Goal: Use online tool/utility: Utilize a website feature to perform a specific function

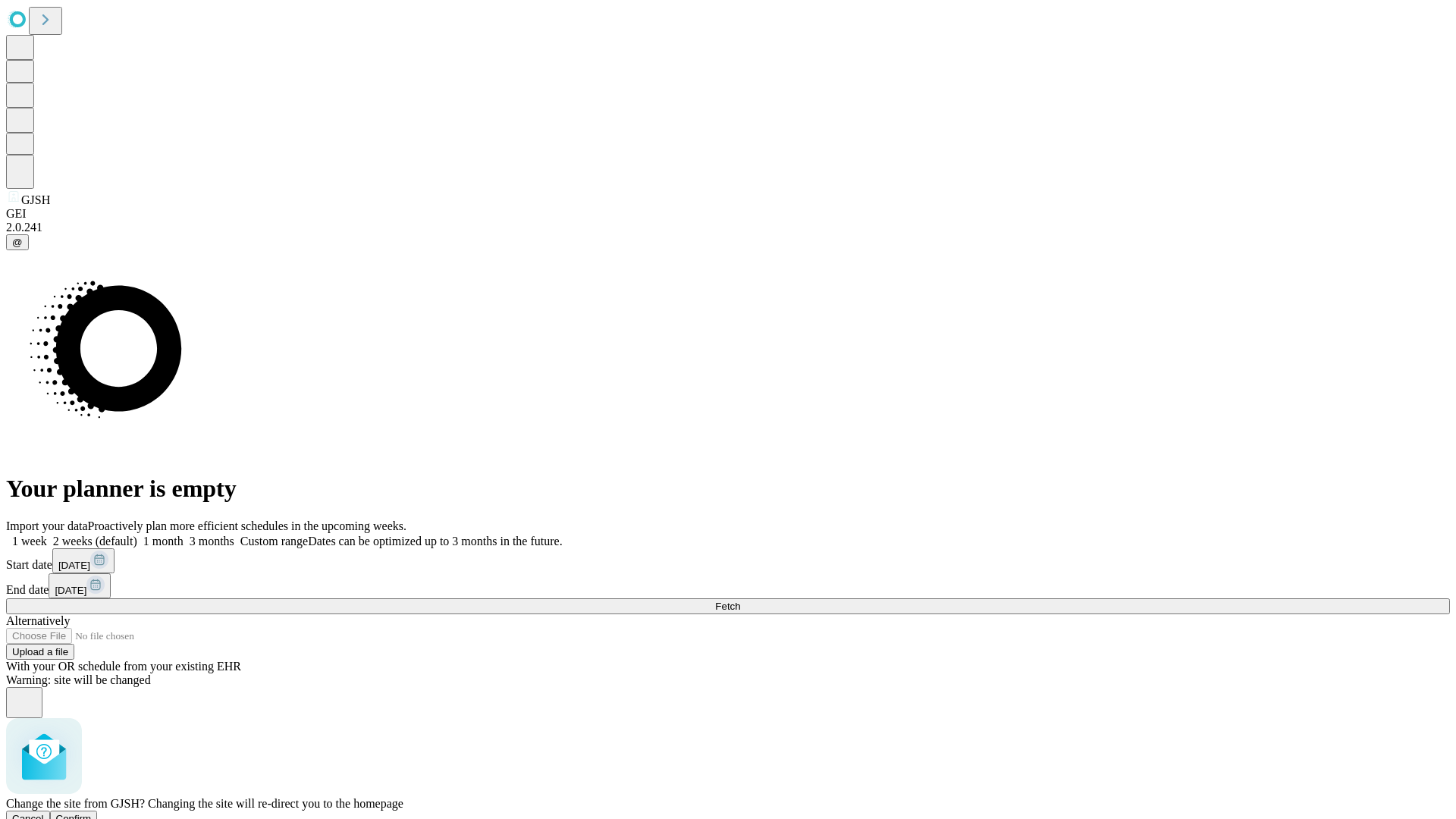
click at [92, 813] on span "Confirm" at bounding box center [74, 818] width 36 height 11
click at [47, 535] on label "1 week" at bounding box center [26, 541] width 41 height 13
click at [740, 601] on span "Fetch" at bounding box center [727, 606] width 25 height 11
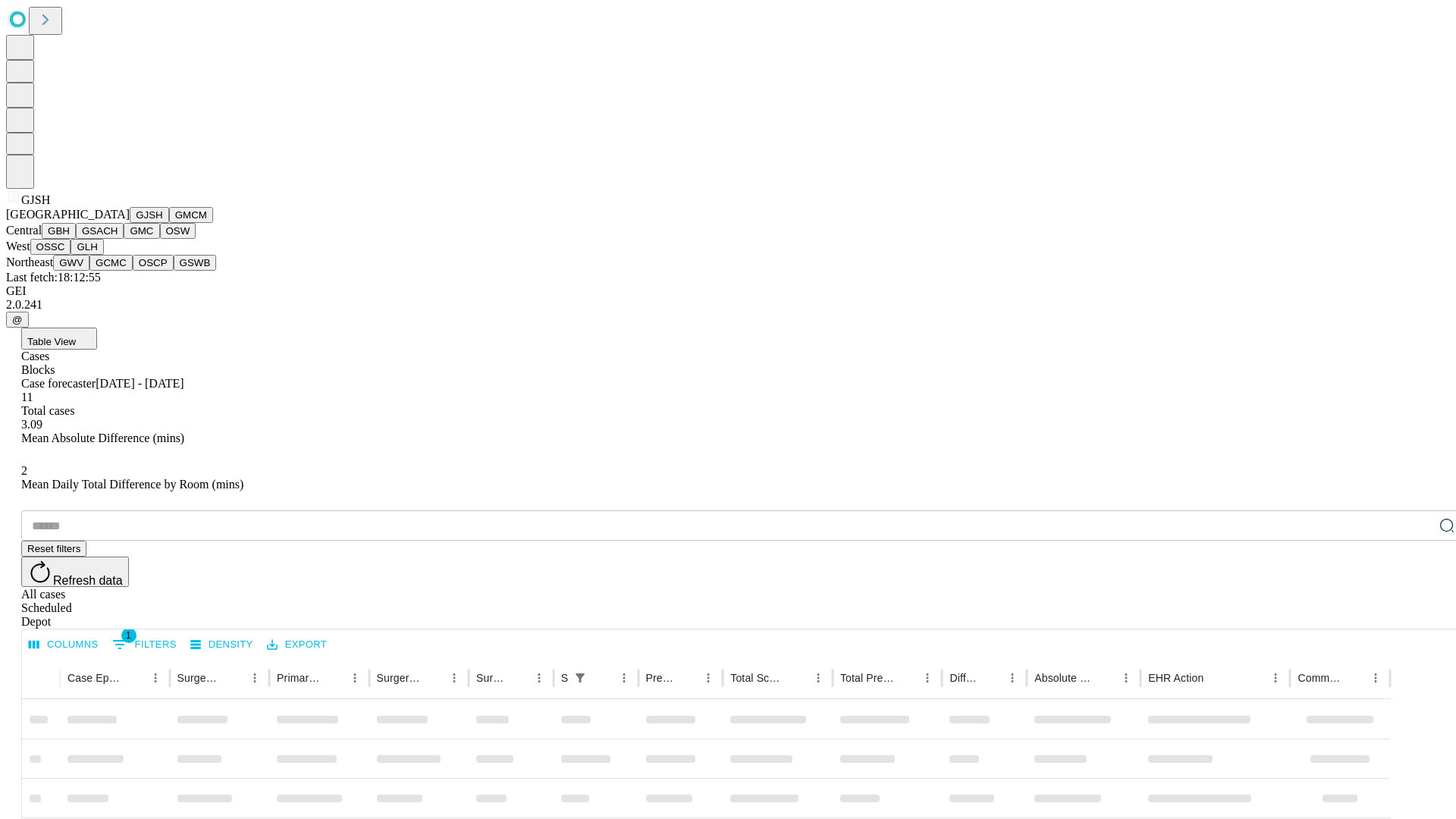
click at [169, 223] on button "GMCM" at bounding box center [191, 215] width 44 height 16
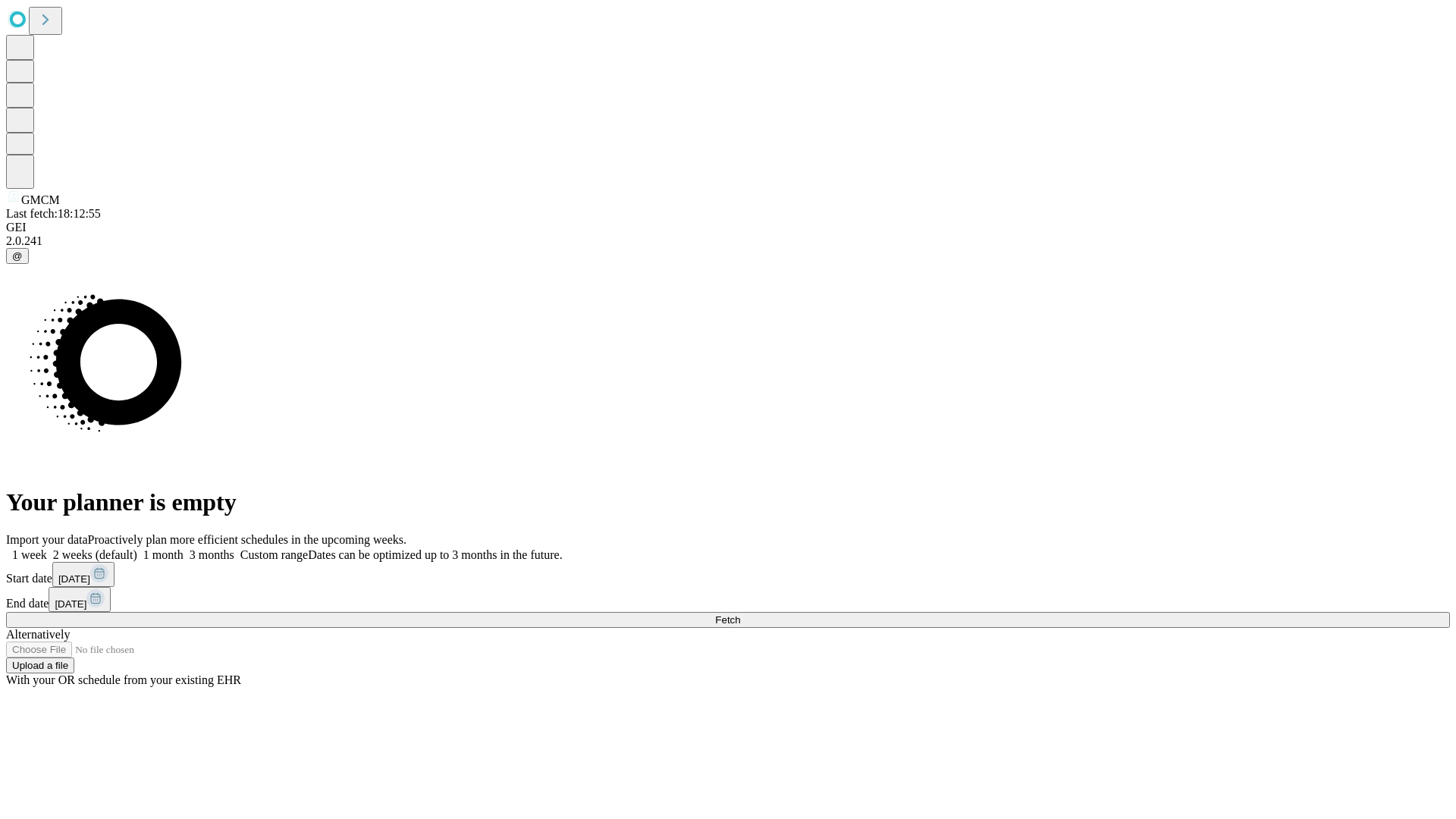
click at [47, 549] on label "1 week" at bounding box center [26, 555] width 41 height 13
click at [740, 614] on span "Fetch" at bounding box center [727, 619] width 25 height 11
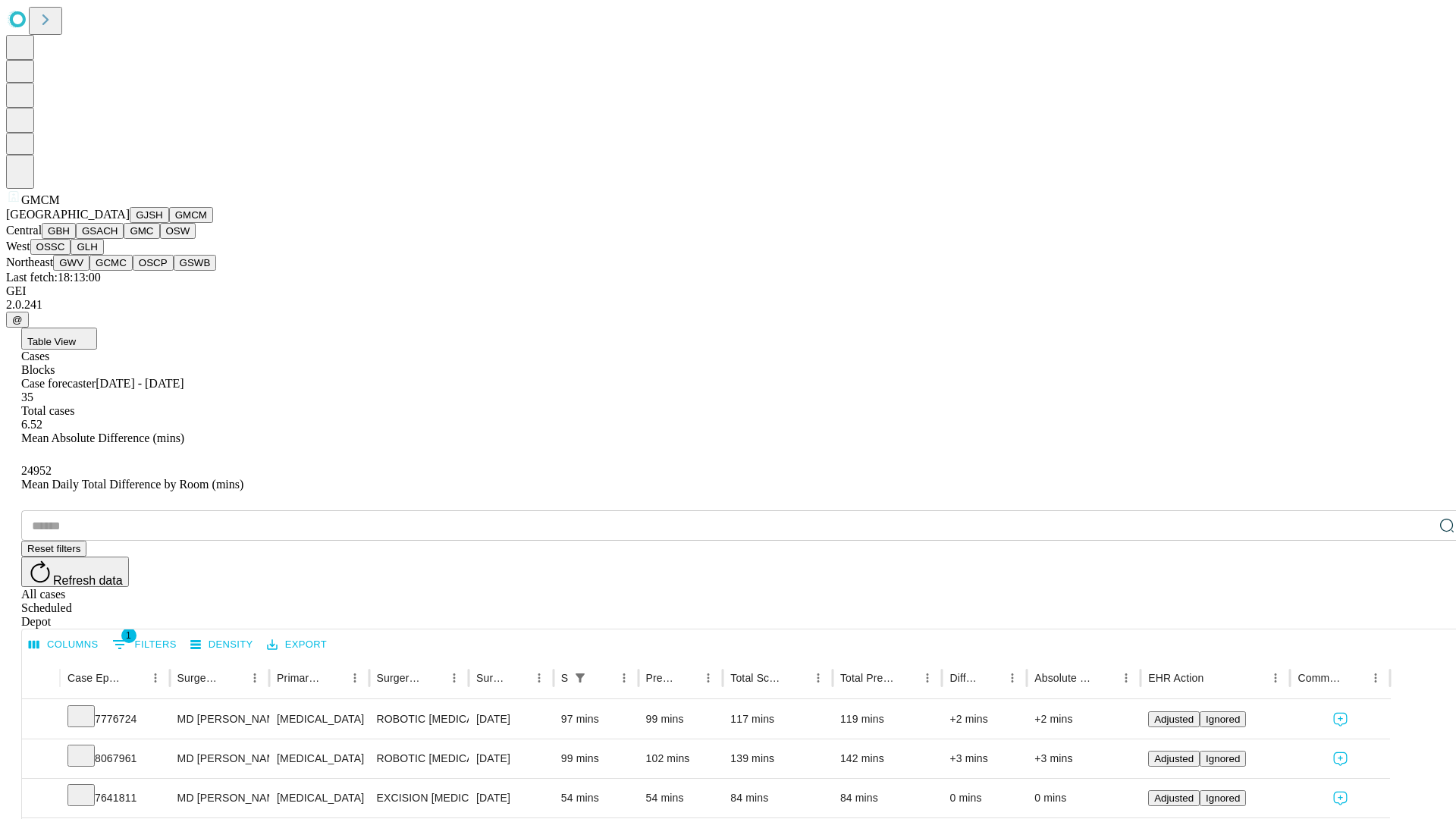
click at [76, 239] on button "GBH" at bounding box center [59, 230] width 34 height 16
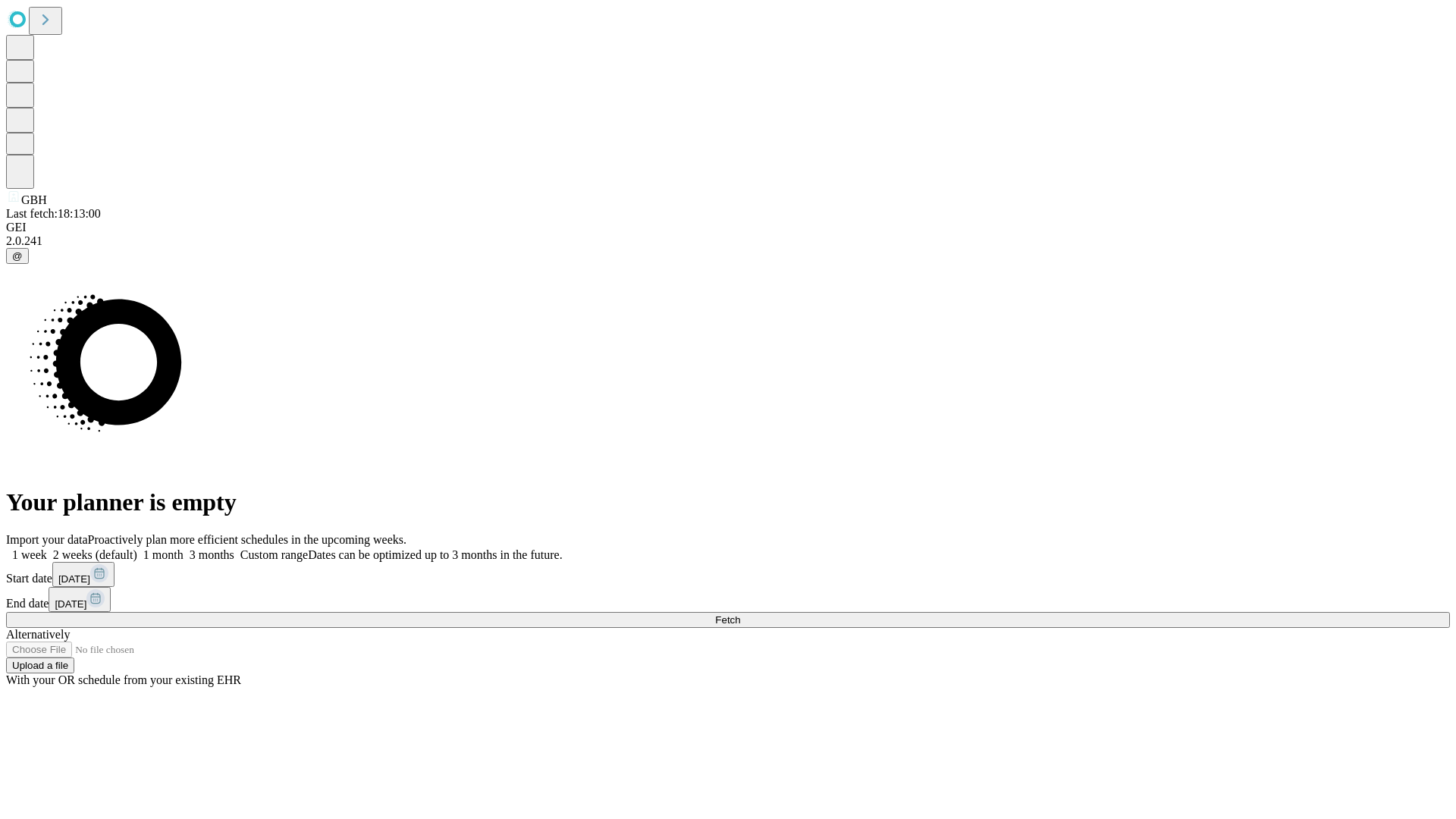
click at [47, 549] on label "1 week" at bounding box center [26, 555] width 41 height 13
click at [740, 614] on span "Fetch" at bounding box center [727, 619] width 25 height 11
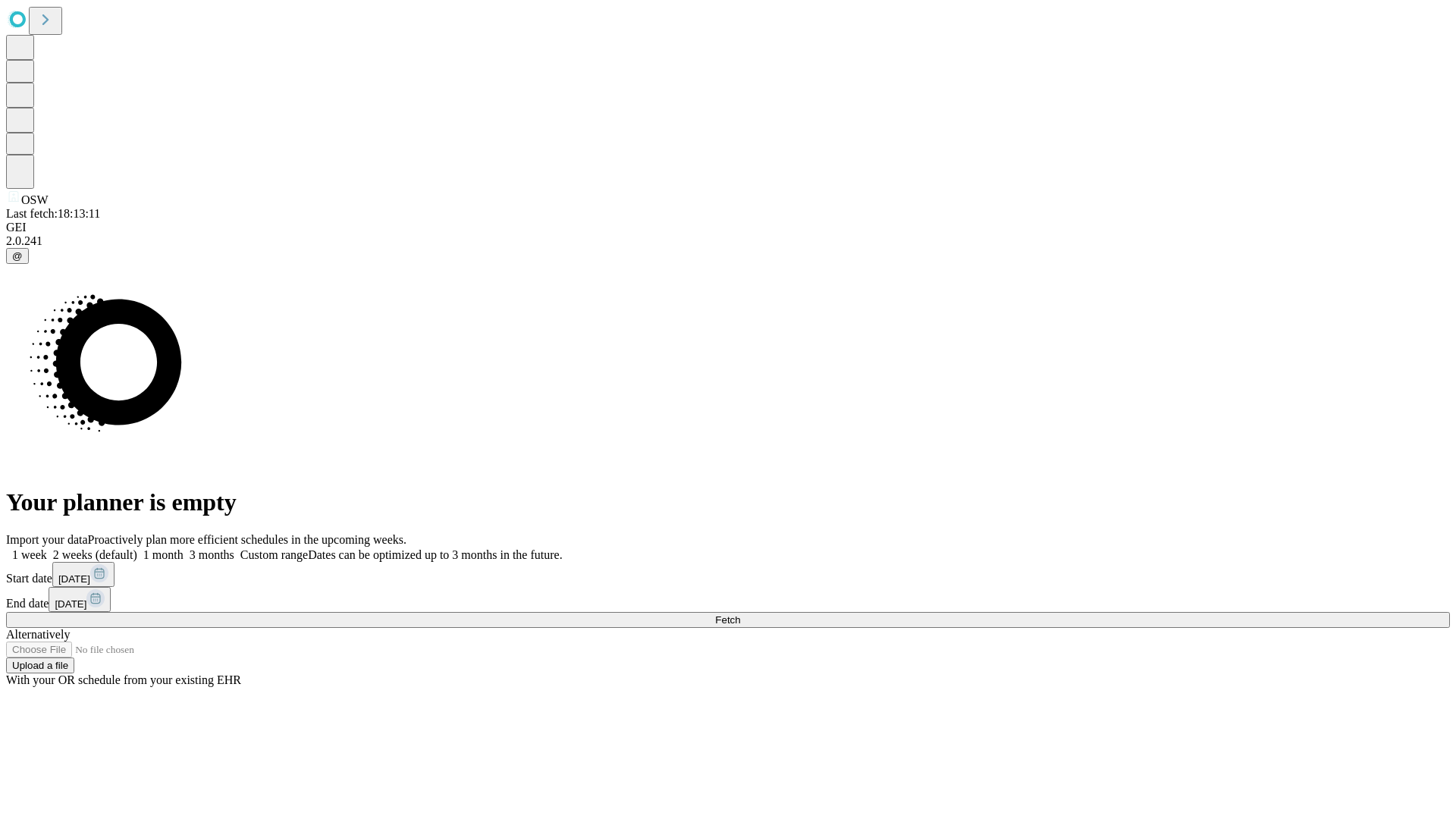
click at [47, 549] on label "1 week" at bounding box center [26, 555] width 41 height 13
click at [740, 614] on span "Fetch" at bounding box center [727, 619] width 25 height 11
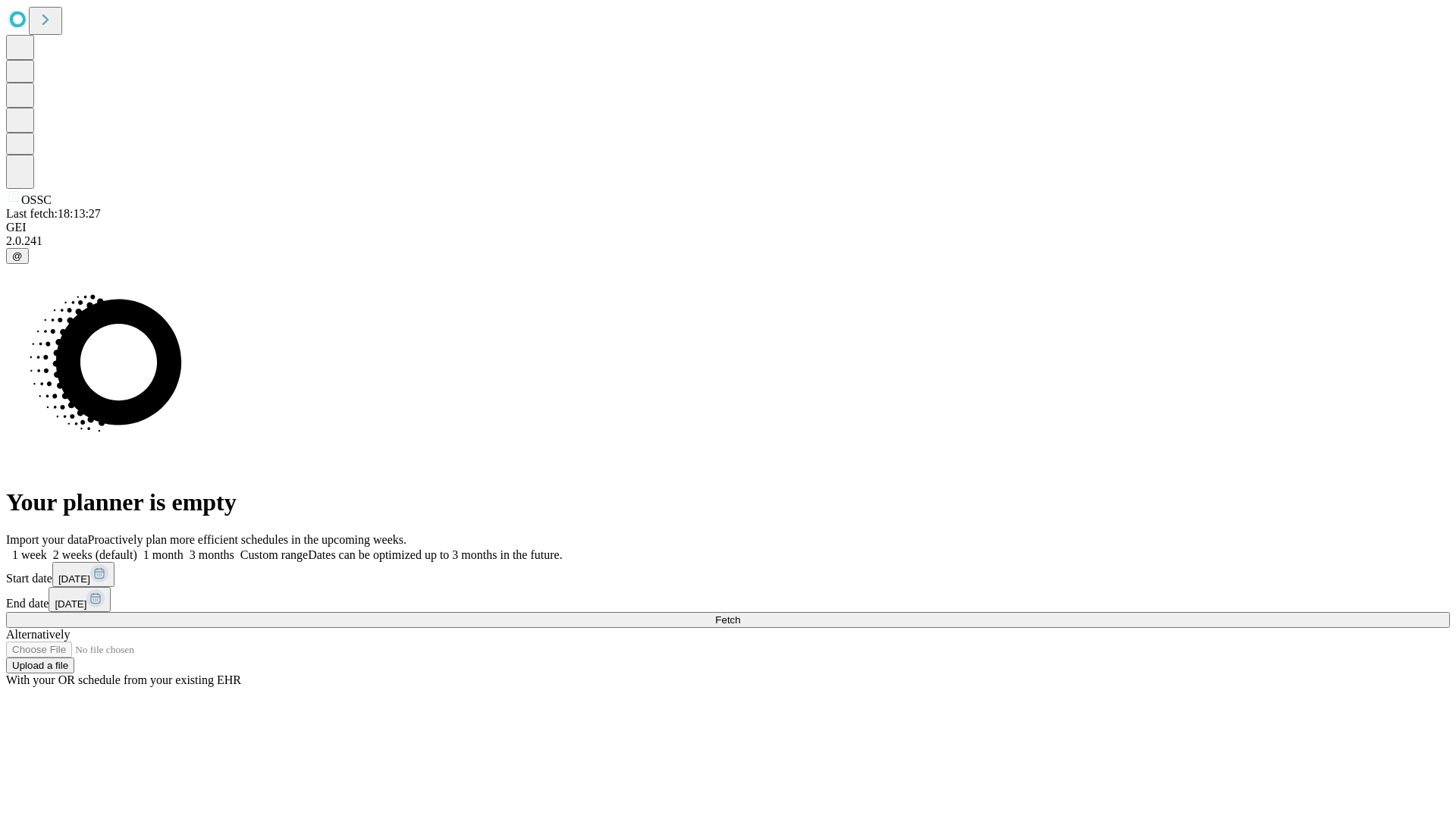
click at [47, 549] on label "1 week" at bounding box center [26, 555] width 41 height 13
click at [740, 614] on span "Fetch" at bounding box center [727, 619] width 25 height 11
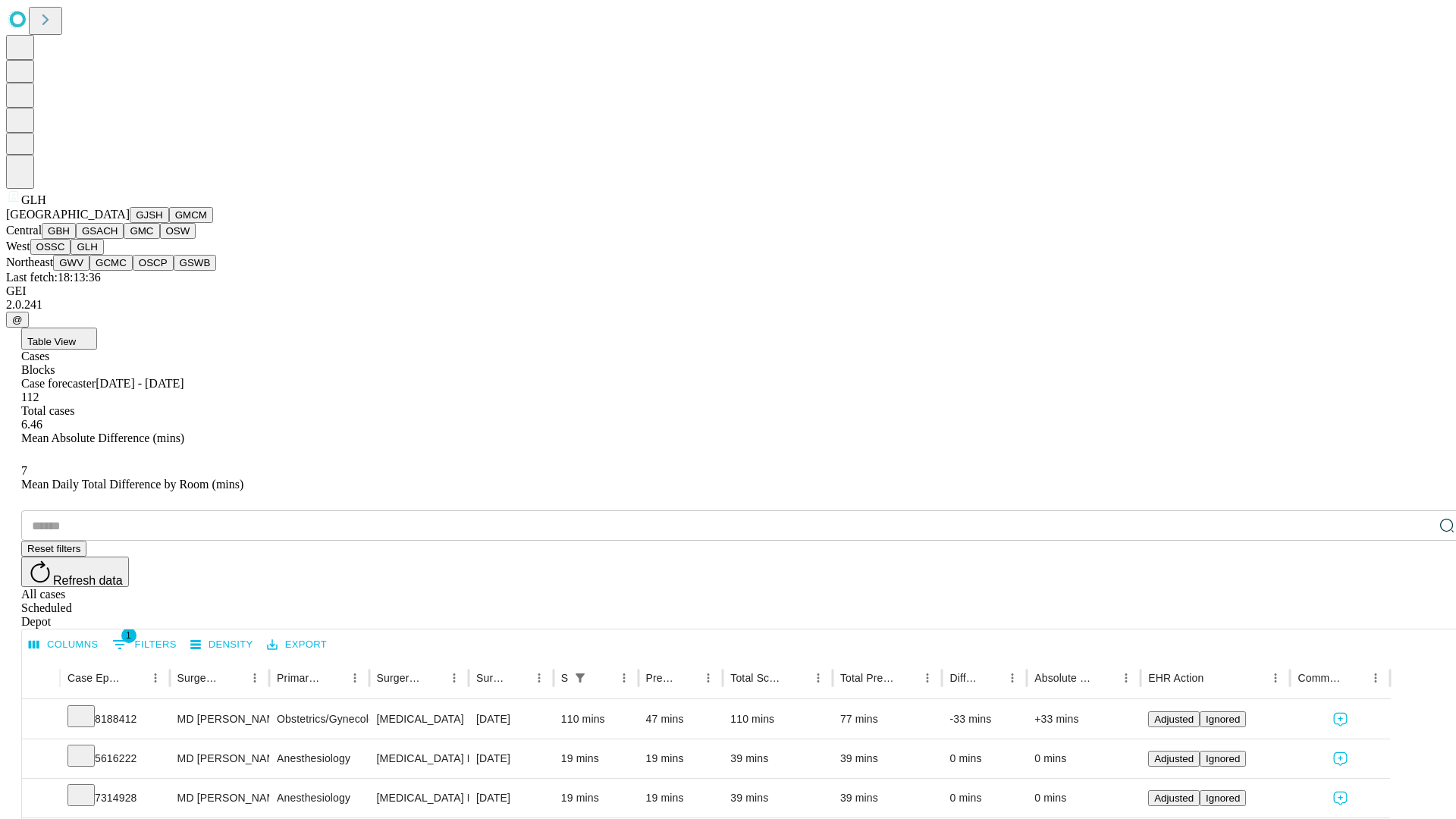
click at [90, 270] on button "GWV" at bounding box center [71, 263] width 37 height 16
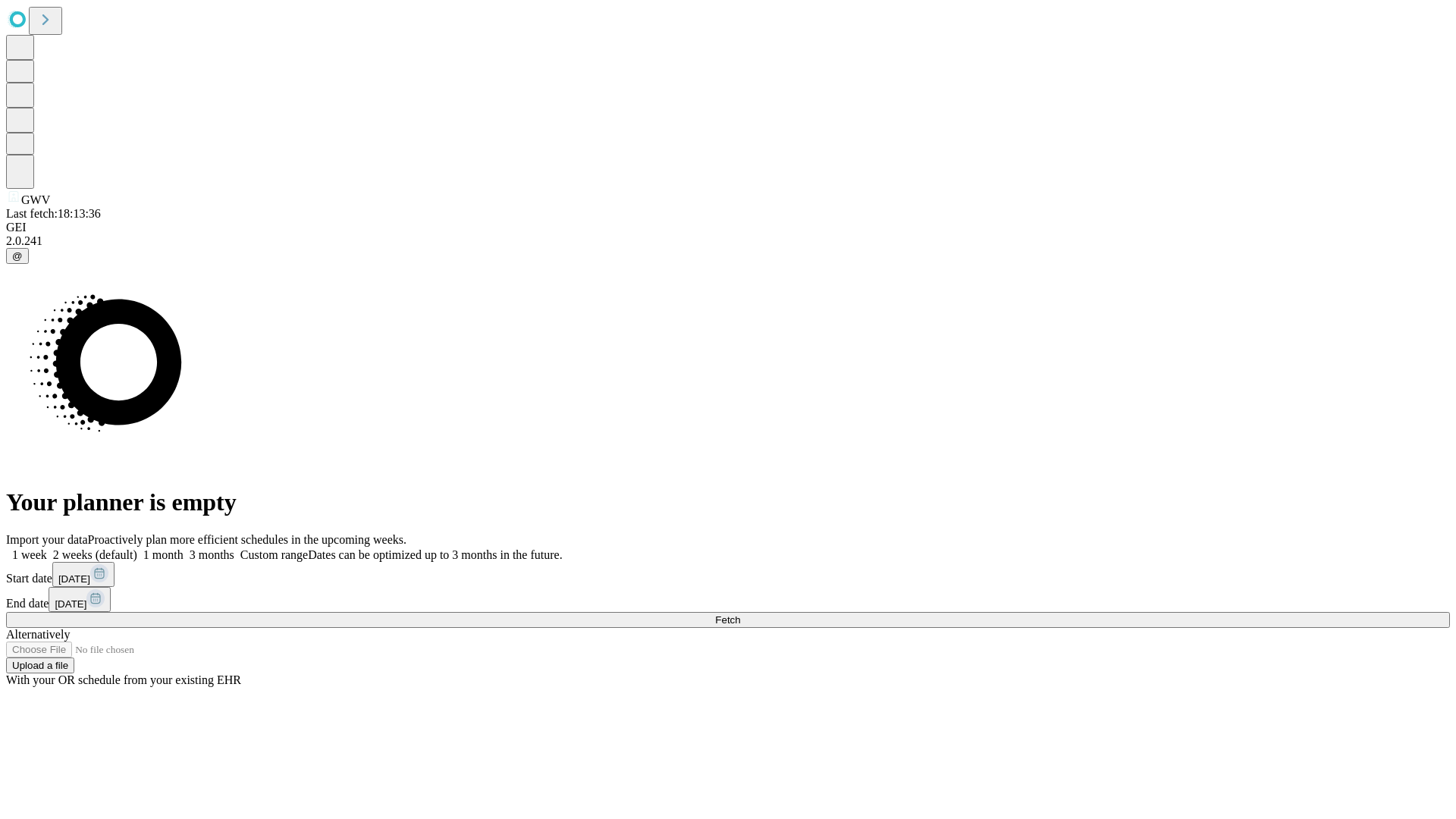
click at [740, 614] on span "Fetch" at bounding box center [727, 619] width 25 height 11
